Goal: Information Seeking & Learning: Learn about a topic

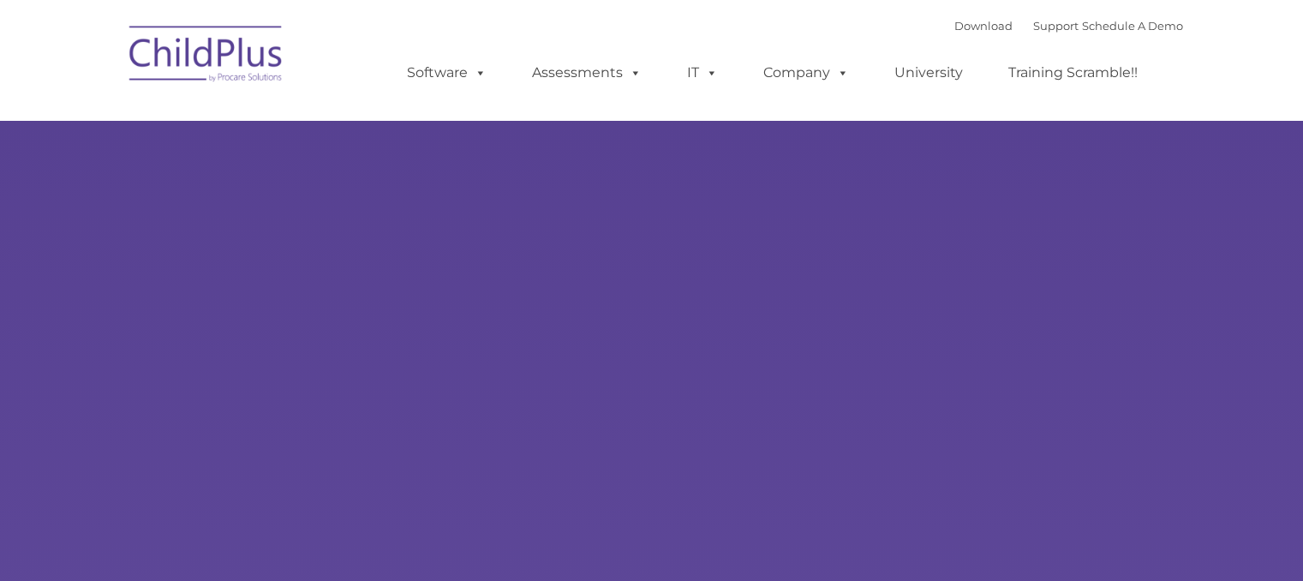
type input ""
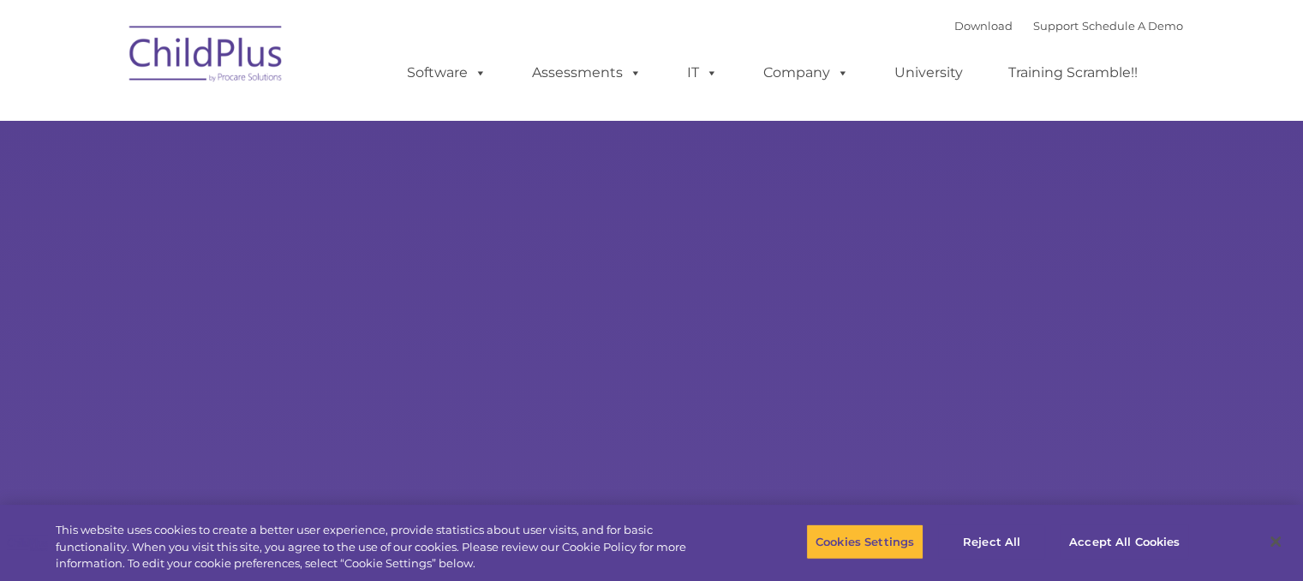
select select "MEDIUM"
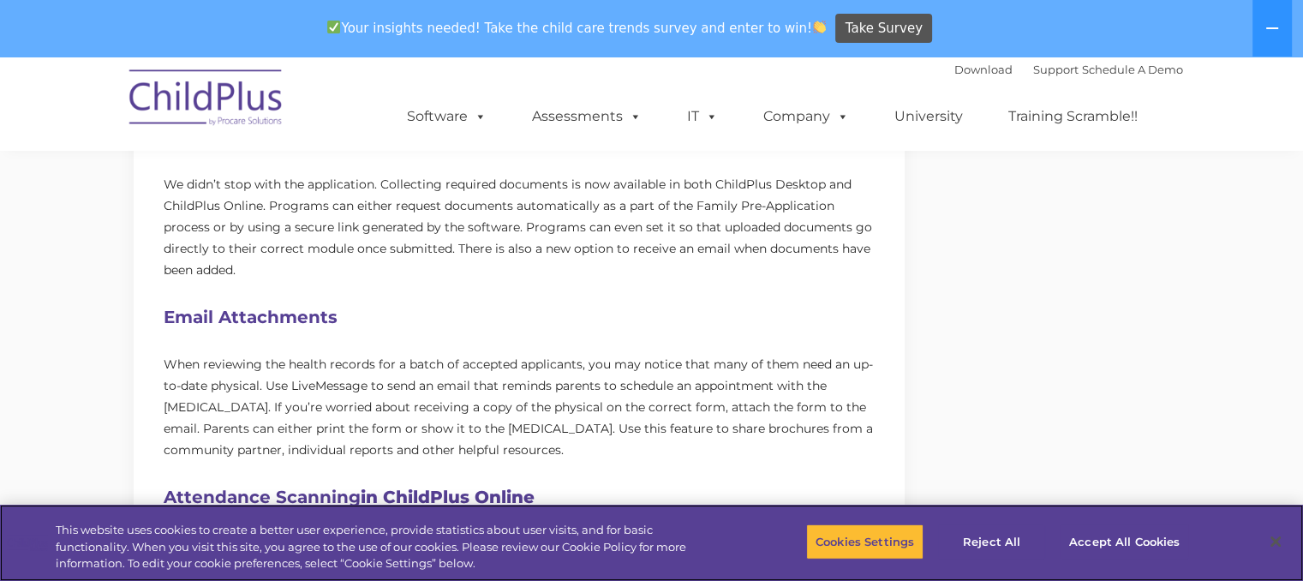
scroll to position [216, 0]
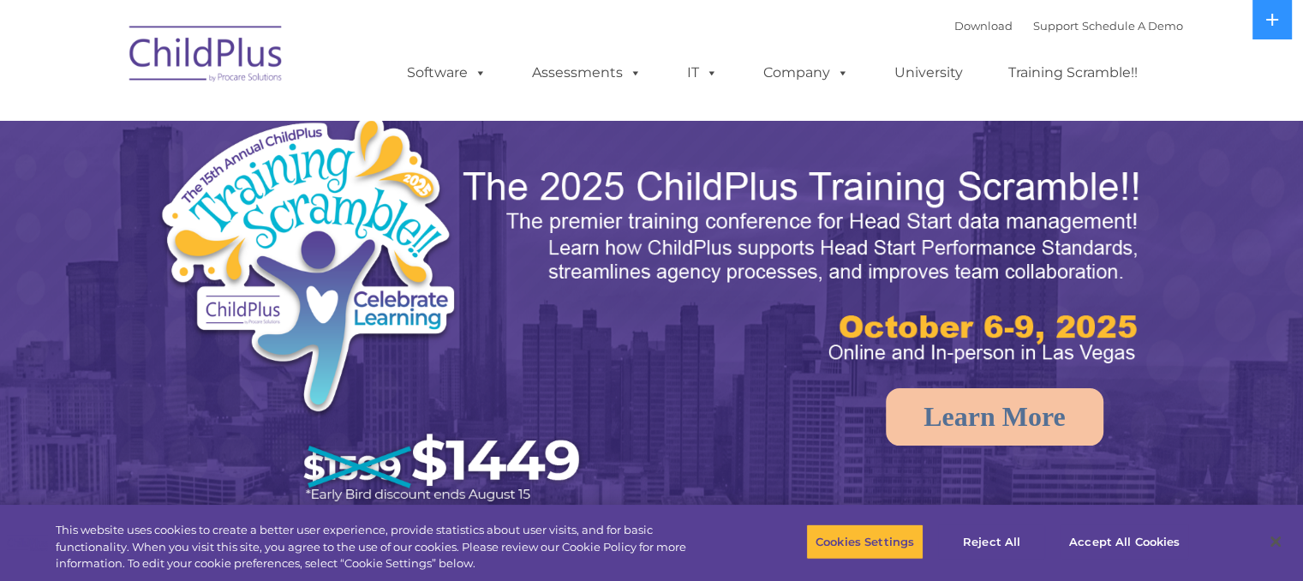
select select "MEDIUM"
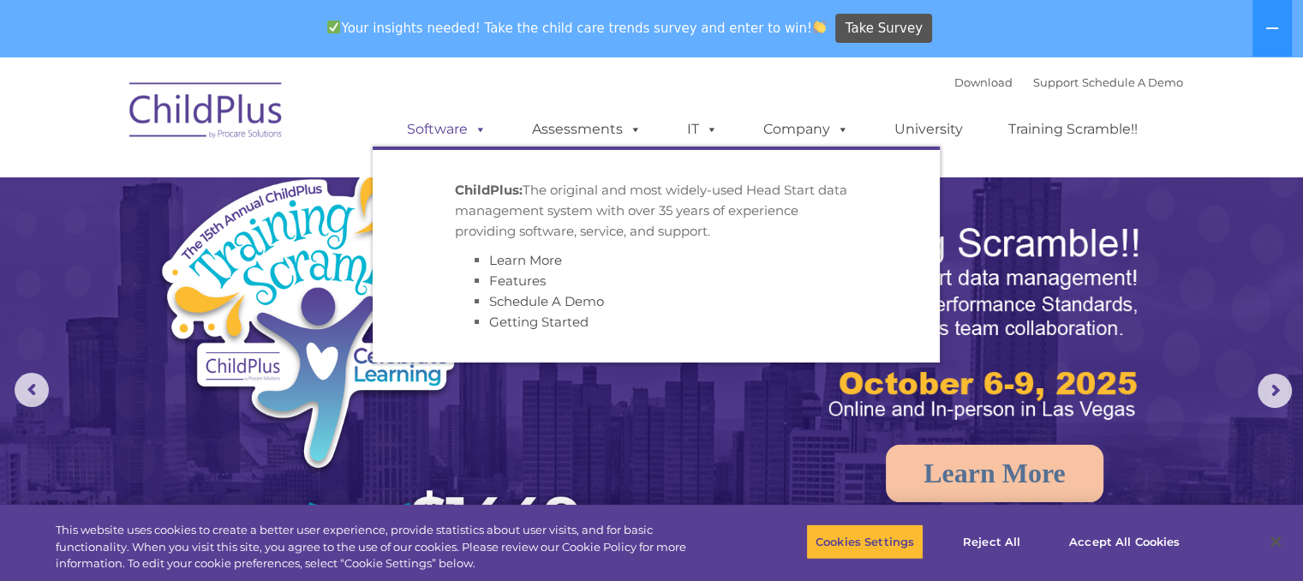
click at [476, 129] on span at bounding box center [477, 129] width 19 height 16
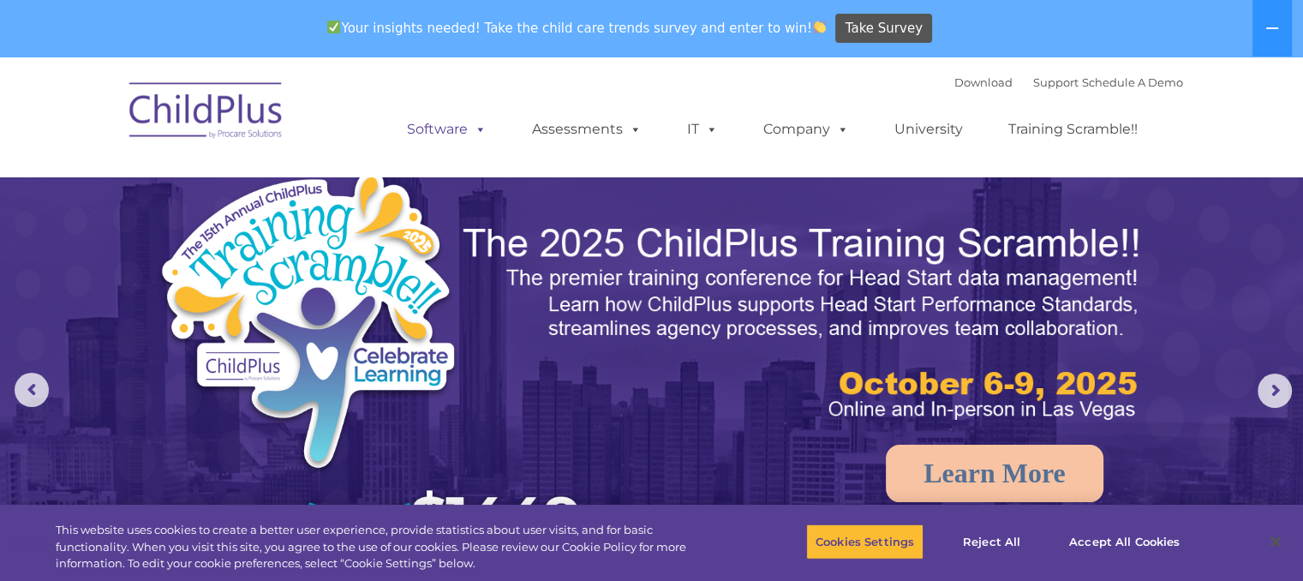
click at [476, 129] on span at bounding box center [477, 129] width 19 height 16
